Goal: Use online tool/utility: Utilize a website feature to perform a specific function

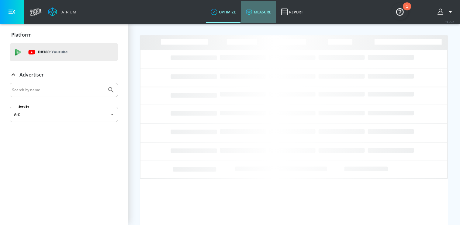
click at [273, 15] on link "measure" at bounding box center [258, 12] width 35 height 22
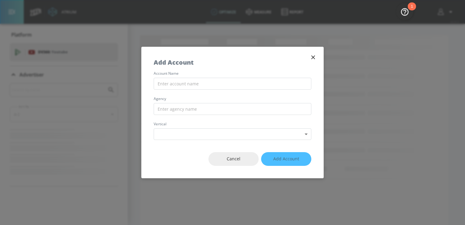
click at [313, 58] on icon "button" at bounding box center [313, 57] width 7 height 7
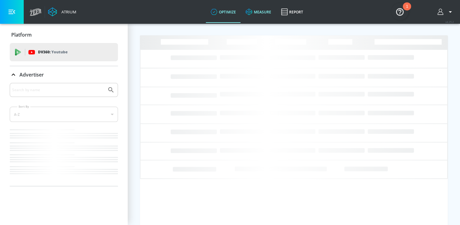
click at [264, 16] on link "measure" at bounding box center [258, 12] width 35 height 22
